Goal: Task Accomplishment & Management: Use online tool/utility

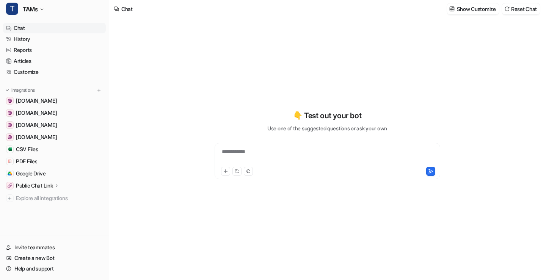
type textarea "**********"
click at [53, 183] on p "Public Chat Link" at bounding box center [34, 186] width 37 height 8
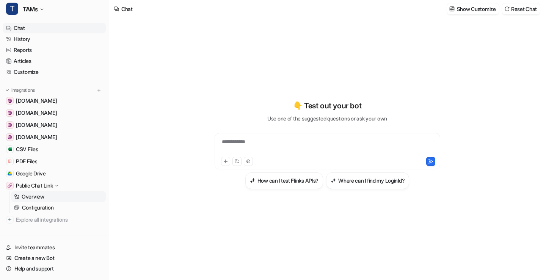
click at [40, 193] on p "Overview" at bounding box center [33, 197] width 23 height 8
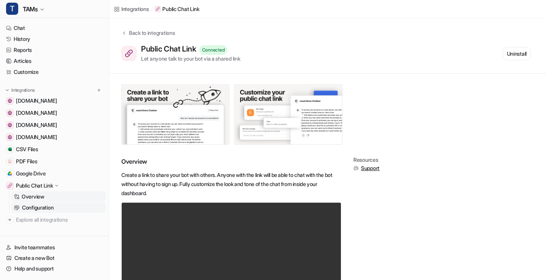
click at [34, 211] on link "Configuration" at bounding box center [58, 207] width 95 height 11
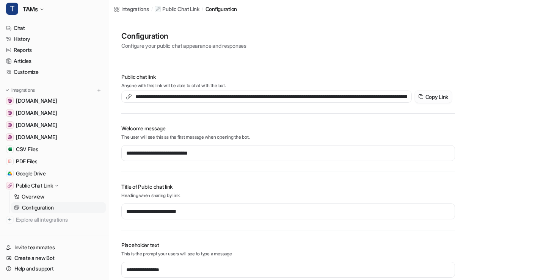
click at [428, 94] on button "Copy Link" at bounding box center [433, 97] width 37 height 12
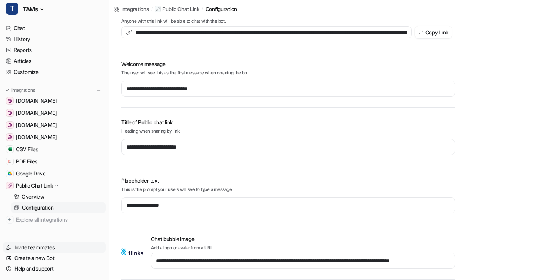
scroll to position [80, 0]
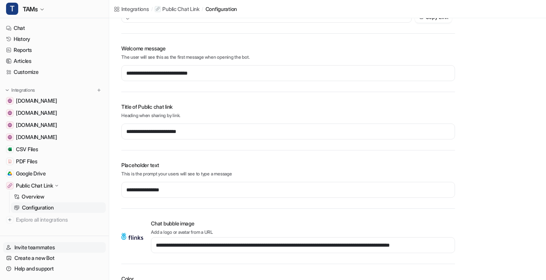
click at [49, 250] on link "Invite teammates" at bounding box center [54, 247] width 103 height 11
